Goal: Navigation & Orientation: Find specific page/section

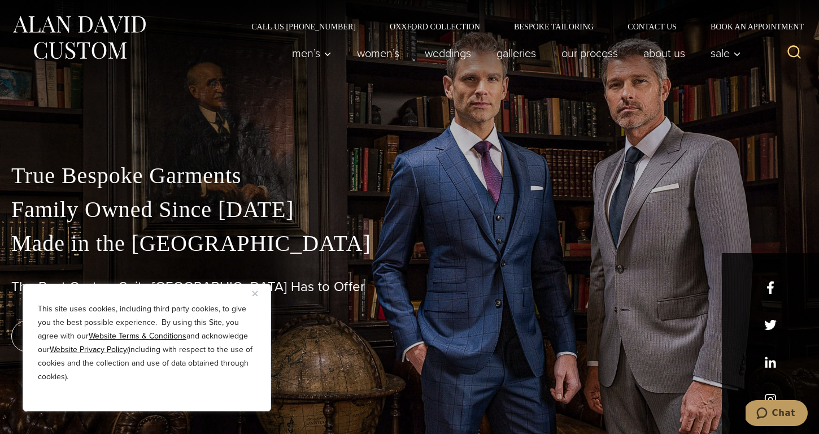
click at [285, 168] on p "True Bespoke Garments Family Owned Since 1913 Made in the United States" at bounding box center [409, 210] width 796 height 102
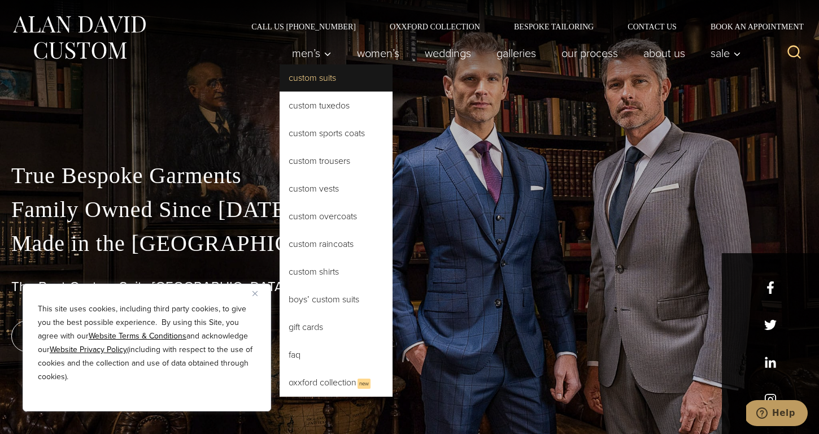
click at [317, 75] on link "Custom Suits" at bounding box center [336, 77] width 113 height 27
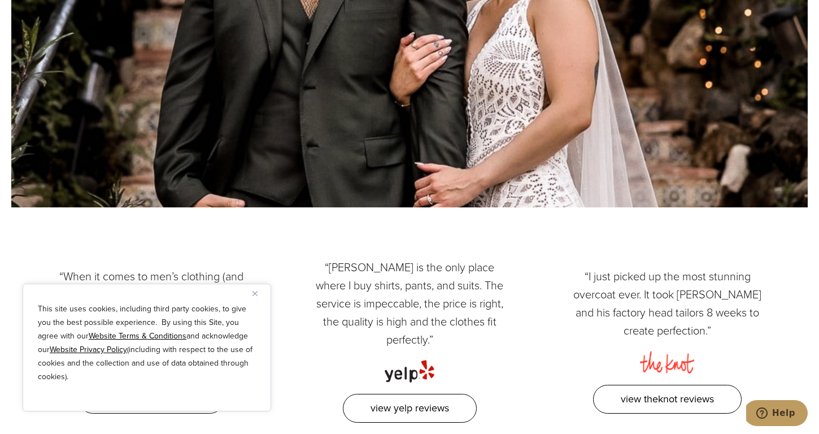
scroll to position [5541, 0]
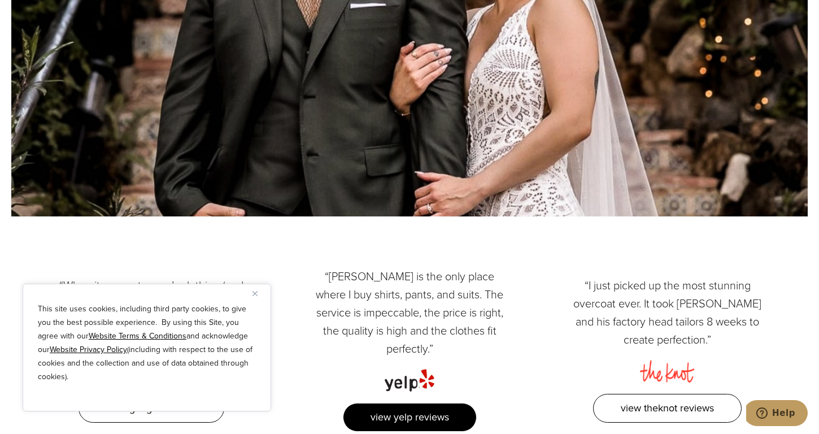
click at [431, 403] on link "View Yelp Reviews" at bounding box center [410, 417] width 134 height 29
